Goal: Task Accomplishment & Management: Use online tool/utility

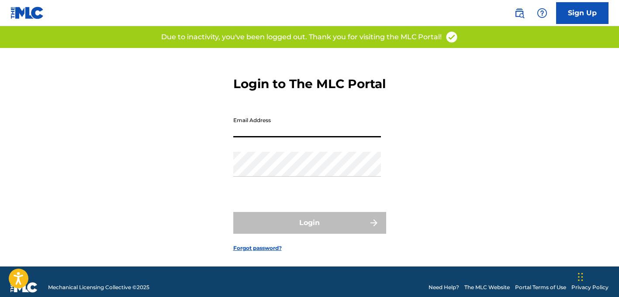
type input "[EMAIL_ADDRESS][DOMAIN_NAME]"
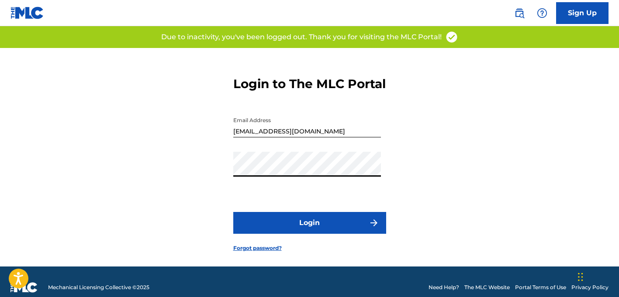
click at [279, 232] on button "Login" at bounding box center [309, 223] width 153 height 22
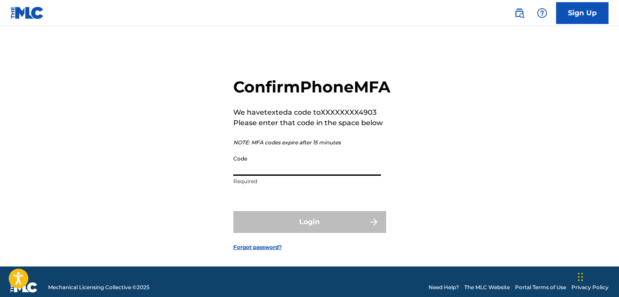
click at [297, 176] on input "Code" at bounding box center [307, 163] width 148 height 25
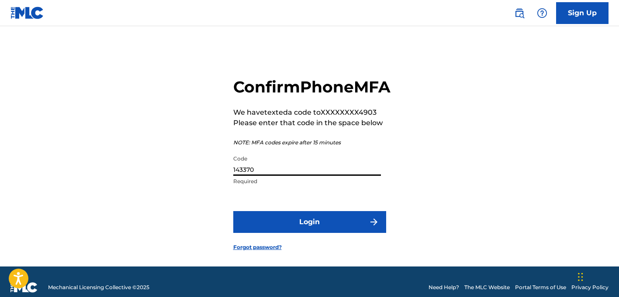
type input "143370"
click at [345, 233] on button "Login" at bounding box center [309, 222] width 153 height 22
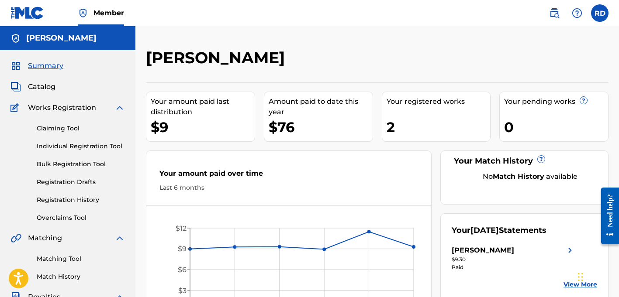
click at [52, 86] on span "Catalog" at bounding box center [42, 87] width 28 height 10
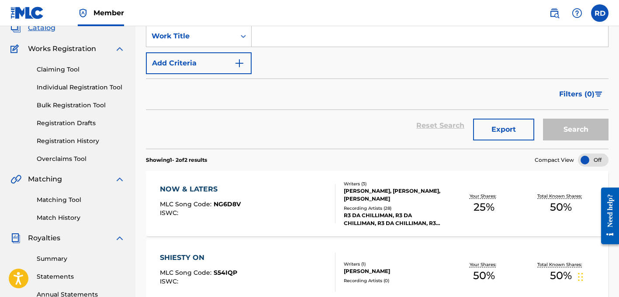
scroll to position [39, 0]
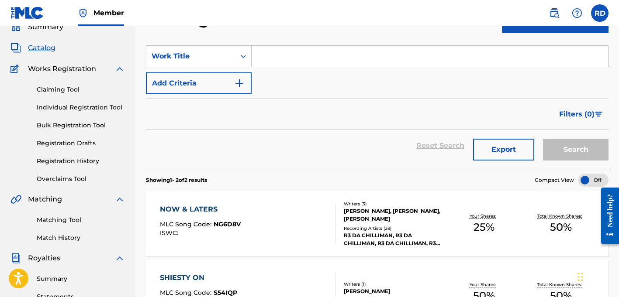
click at [73, 90] on link "Claiming Tool" at bounding box center [81, 89] width 88 height 9
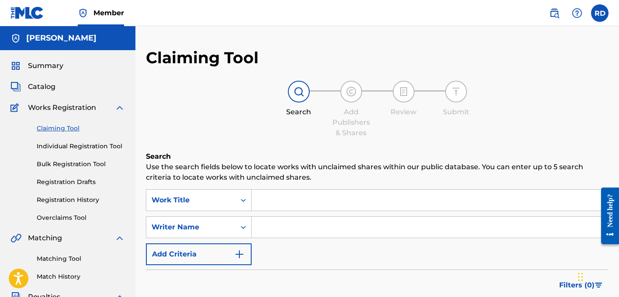
scroll to position [12, 0]
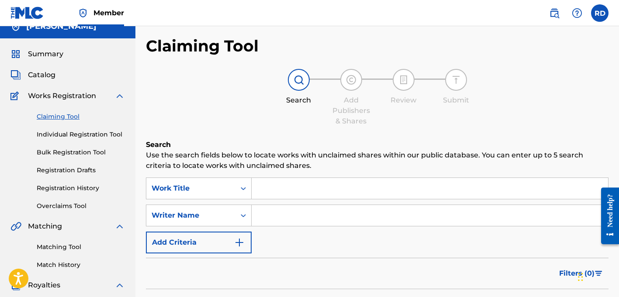
click at [274, 184] on input "Search Form" at bounding box center [430, 188] width 356 height 21
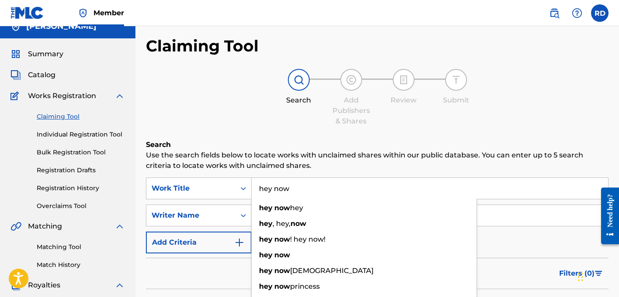
type input "hey now"
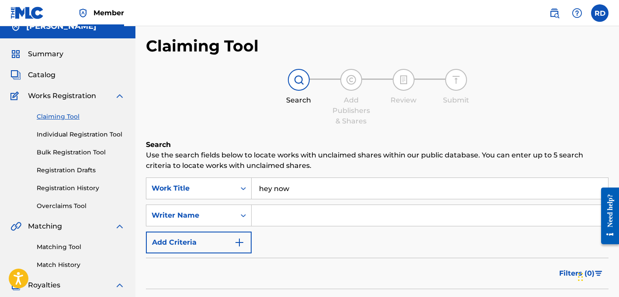
click at [291, 219] on input "Search Form" at bounding box center [430, 215] width 356 height 21
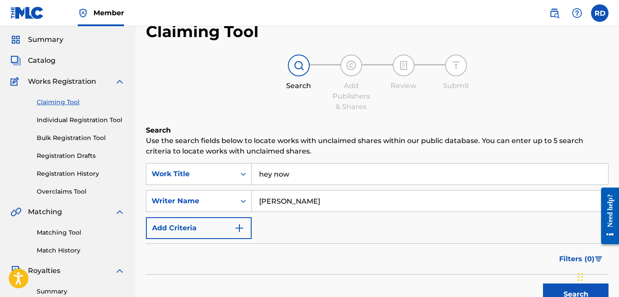
scroll to position [139, 0]
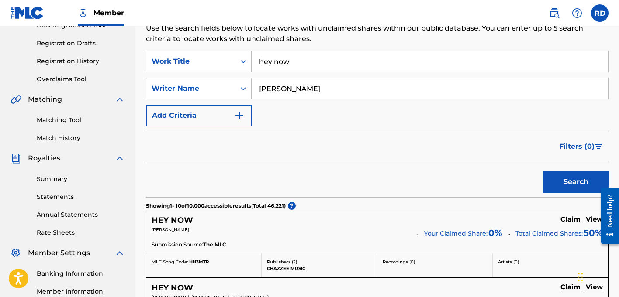
type input "[PERSON_NAME]"
click at [567, 182] on button "Search" at bounding box center [575, 182] width 65 height 22
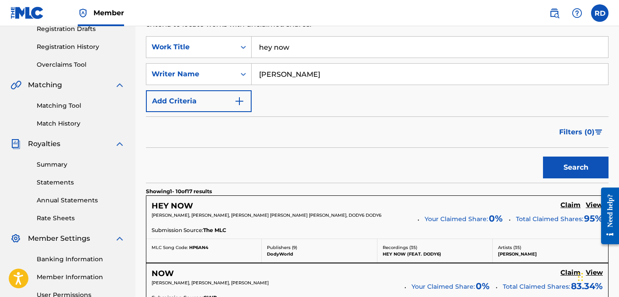
scroll to position [161, 0]
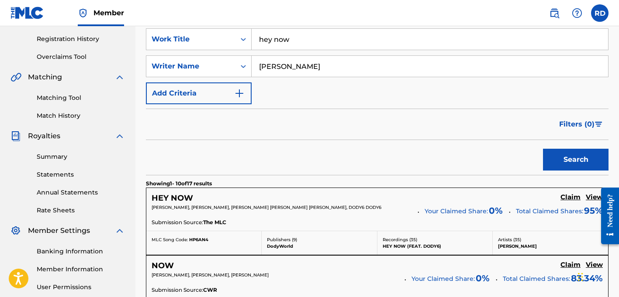
click at [593, 198] on h5 "View" at bounding box center [594, 197] width 17 height 8
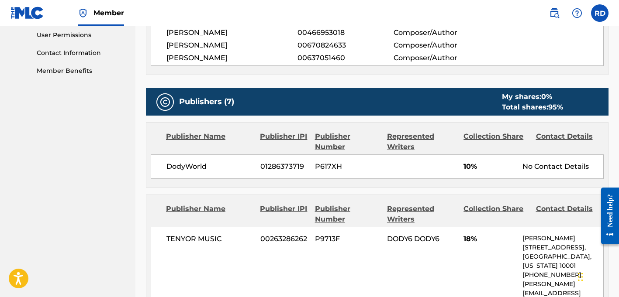
scroll to position [282, 0]
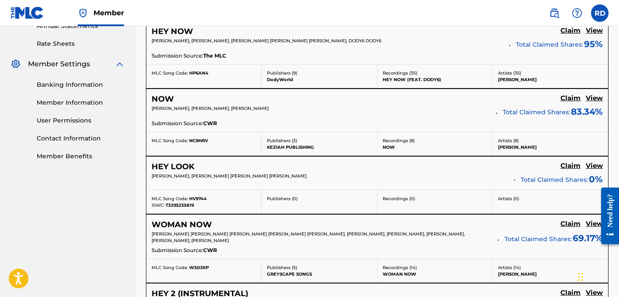
scroll to position [330, 0]
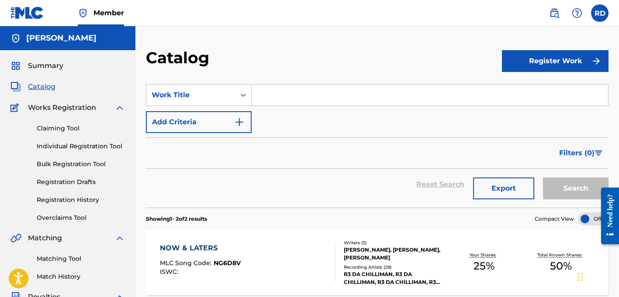
click at [275, 100] on input "Search Form" at bounding box center [430, 95] width 356 height 21
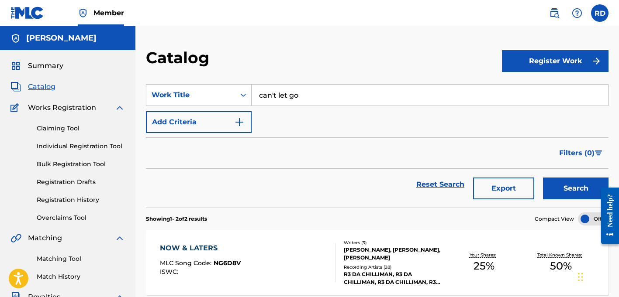
type input "can't let go"
click at [576, 189] on button "Search" at bounding box center [575, 189] width 65 height 22
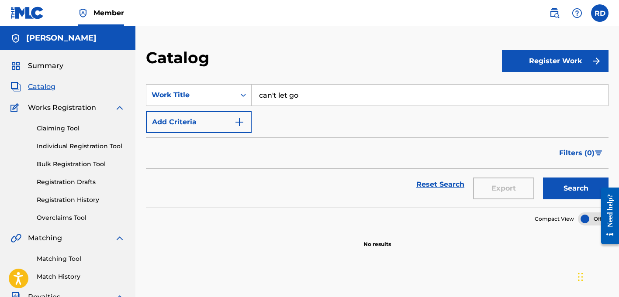
click at [78, 127] on link "Claiming Tool" at bounding box center [81, 128] width 88 height 9
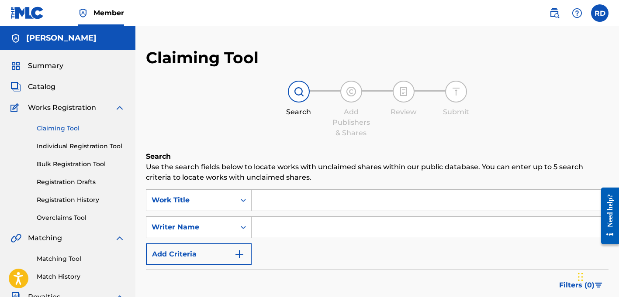
click at [289, 196] on input "Search Form" at bounding box center [430, 200] width 356 height 21
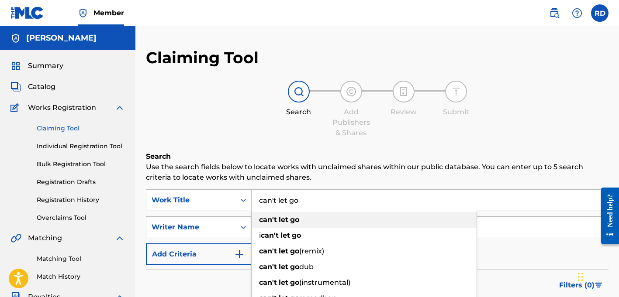
type input "can't let go"
click at [280, 214] on div "can't let go" at bounding box center [364, 220] width 225 height 16
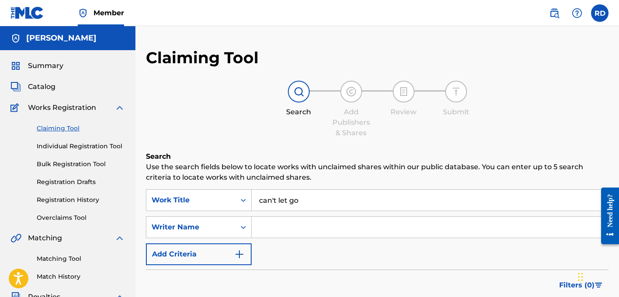
click at [285, 227] on input "Search Form" at bounding box center [430, 227] width 356 height 21
type input "jayden"
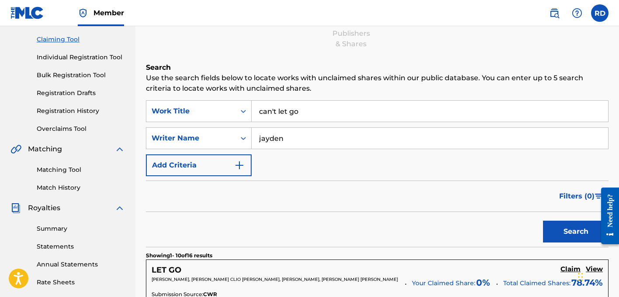
scroll to position [128, 0]
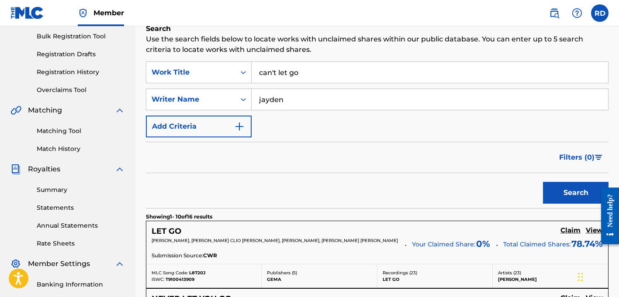
click at [584, 190] on button "Search" at bounding box center [575, 193] width 65 height 22
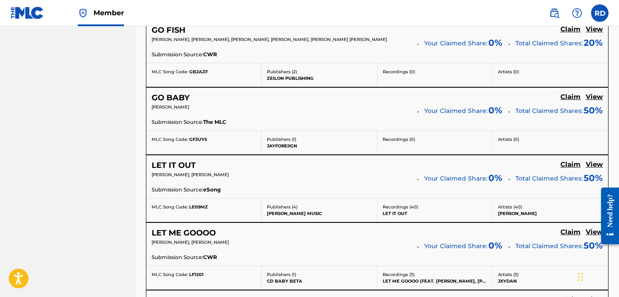
scroll to position [848, 0]
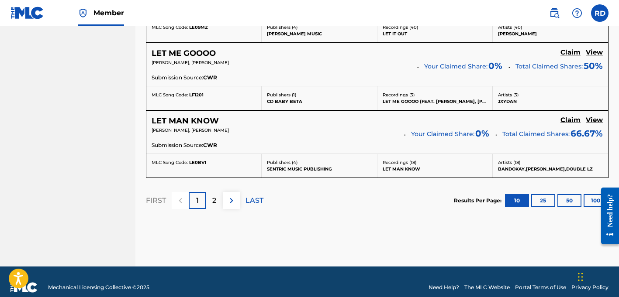
click at [214, 203] on p "2" at bounding box center [214, 201] width 4 height 10
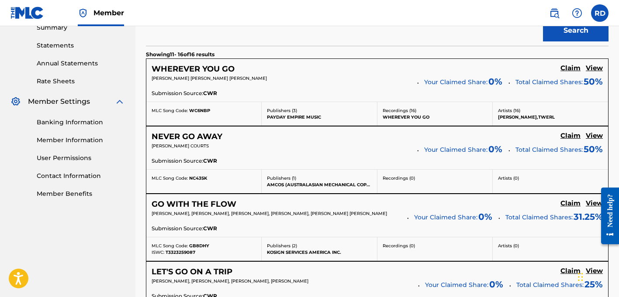
scroll to position [0, 0]
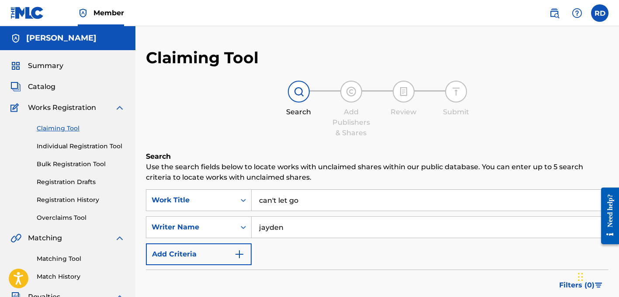
click at [310, 199] on input "can't let go" at bounding box center [430, 200] width 356 height 21
click at [310, 198] on input "can't let go" at bounding box center [430, 200] width 356 height 21
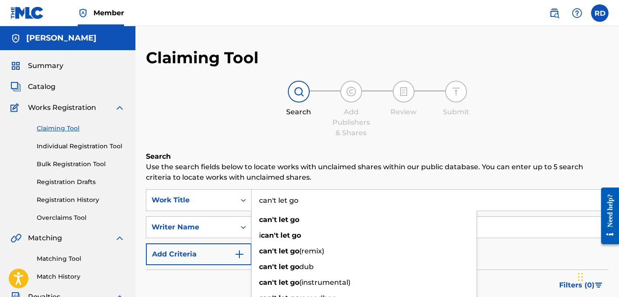
click at [310, 198] on input "can't let go" at bounding box center [430, 200] width 356 height 21
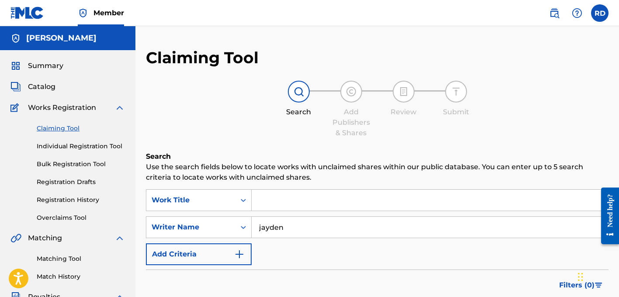
click at [303, 227] on input "jayden" at bounding box center [430, 227] width 356 height 21
click at [300, 201] on input "Search Form" at bounding box center [430, 200] width 356 height 21
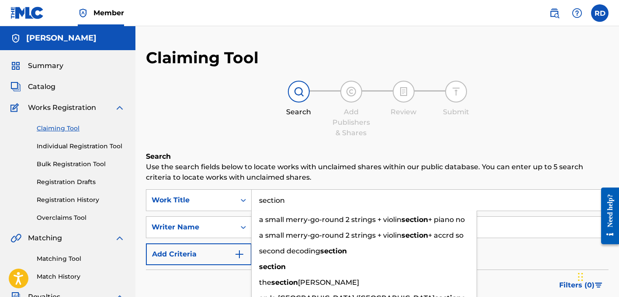
type input "section"
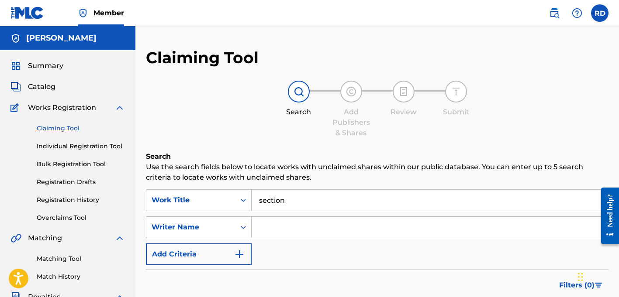
click at [309, 228] on input "Search Form" at bounding box center [430, 227] width 356 height 21
type input "dody6"
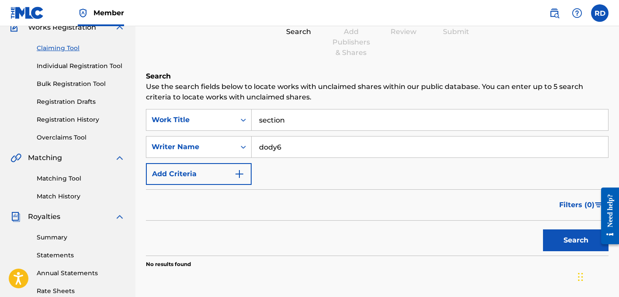
scroll to position [172, 0]
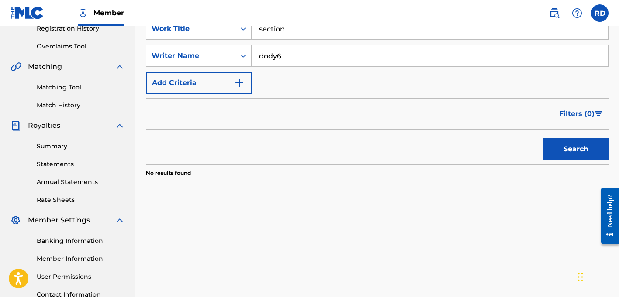
click at [581, 157] on button "Search" at bounding box center [575, 149] width 65 height 22
click at [300, 58] on input "dody6" at bounding box center [430, 55] width 356 height 21
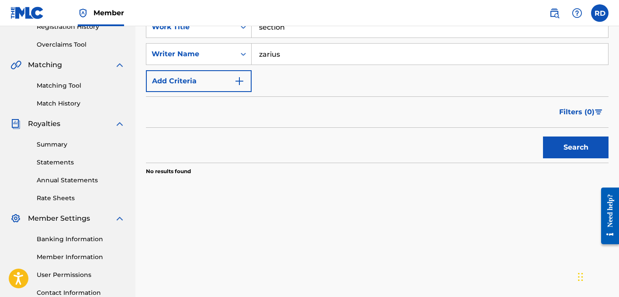
type input "zarius"
click at [576, 148] on button "Search" at bounding box center [575, 148] width 65 height 22
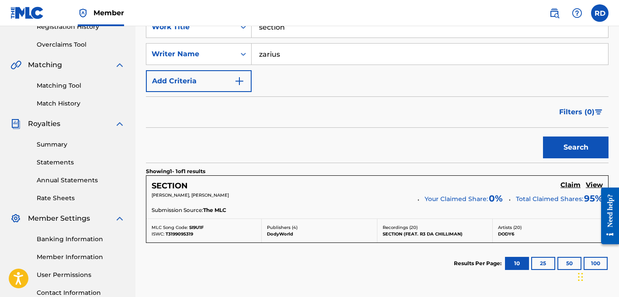
click at [180, 184] on h5 "SECTION" at bounding box center [170, 186] width 36 height 10
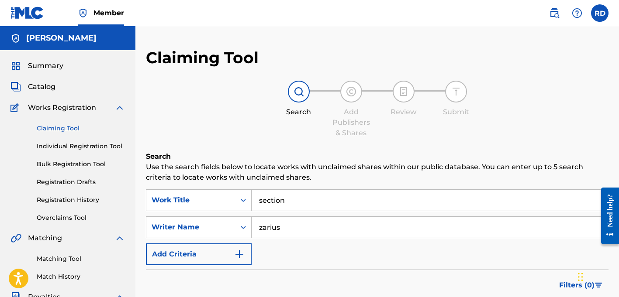
click at [507, 0] on nav "Member RD RD [PERSON_NAME] [EMAIL_ADDRESS][DOMAIN_NAME] Notification Preference…" at bounding box center [309, 13] width 619 height 26
